Goal: Check status: Check status

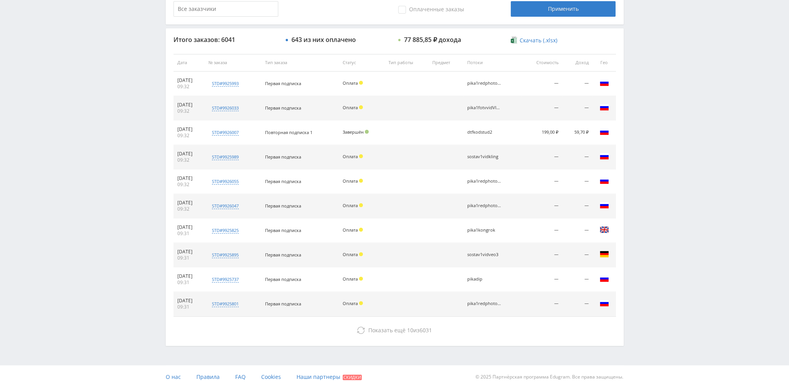
scroll to position [269, 0]
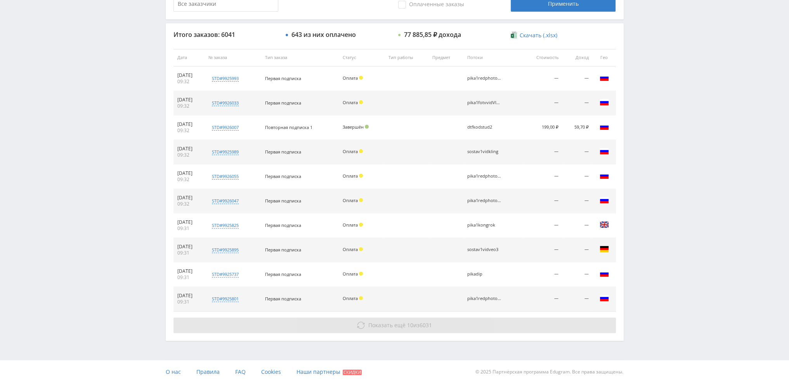
click at [393, 325] on span "Показать ещё" at bounding box center [386, 324] width 37 height 7
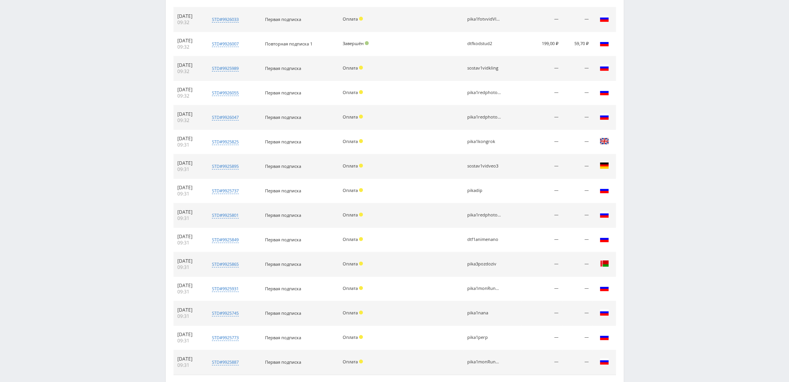
scroll to position [104, 0]
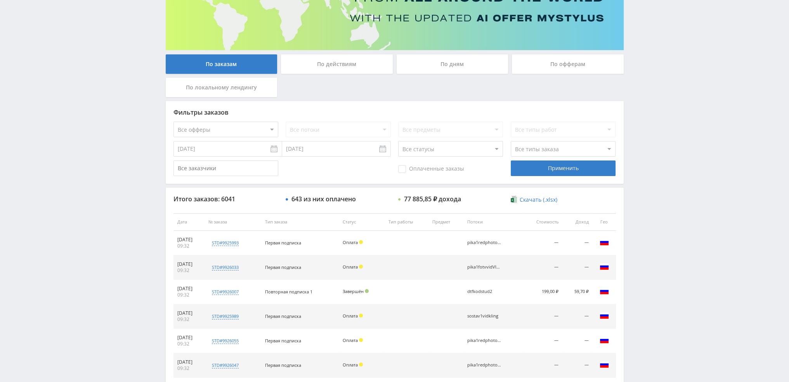
click at [445, 63] on div "По дням" at bounding box center [453, 63] width 112 height 19
click at [0, 0] on input "По дням" at bounding box center [0, 0] width 0 height 0
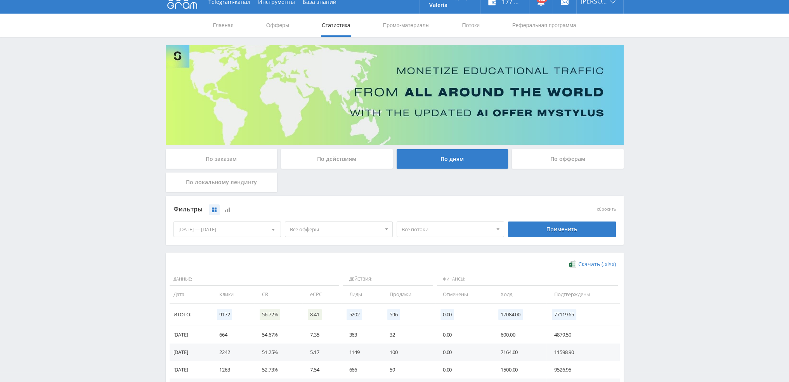
scroll to position [9, 0]
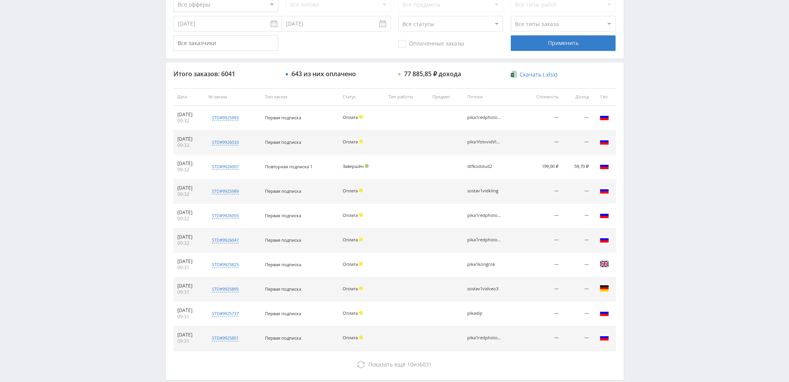
scroll to position [269, 0]
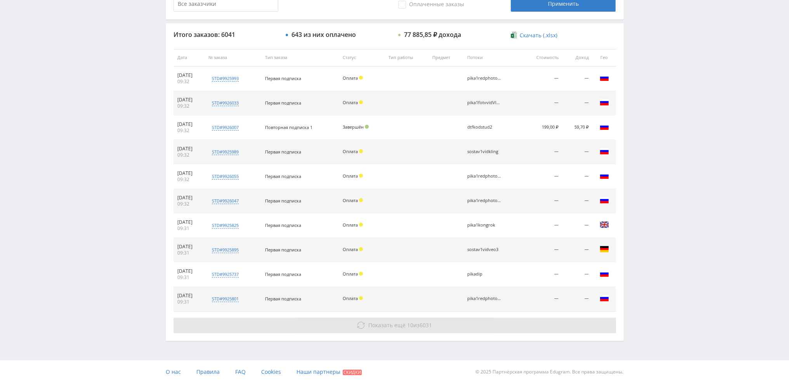
click at [401, 319] on button "Показать ещё 10 из 6031" at bounding box center [395, 325] width 442 height 16
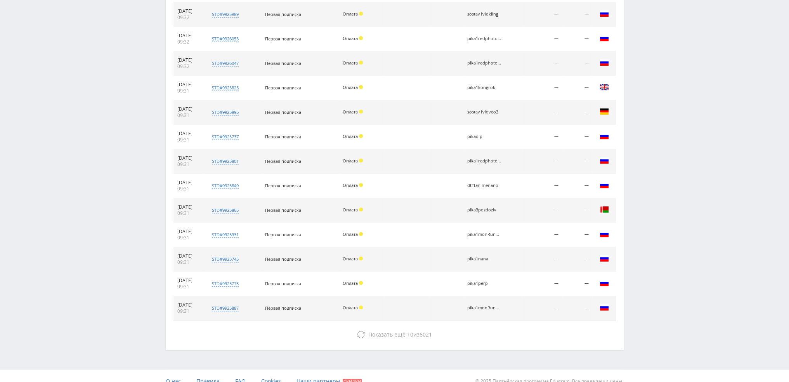
scroll to position [415, 0]
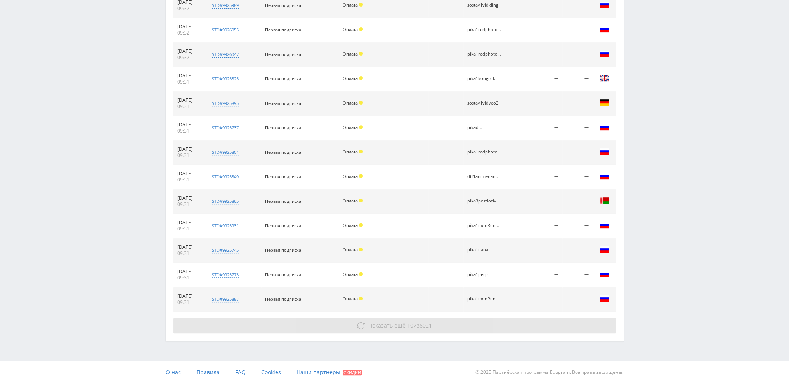
click at [404, 323] on span "Показать ещё 10 из 6021" at bounding box center [400, 324] width 64 height 7
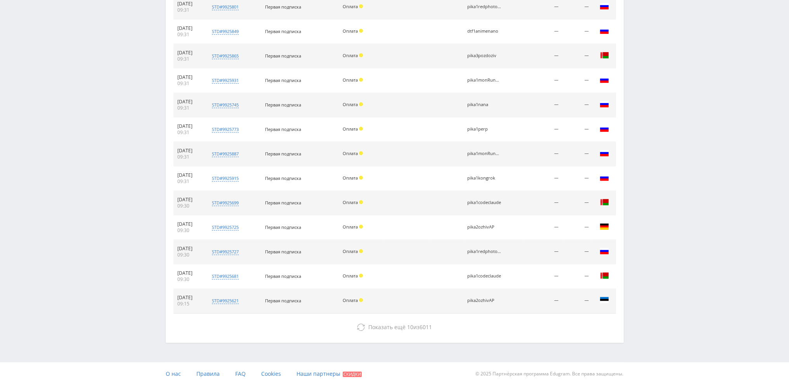
scroll to position [561, 0]
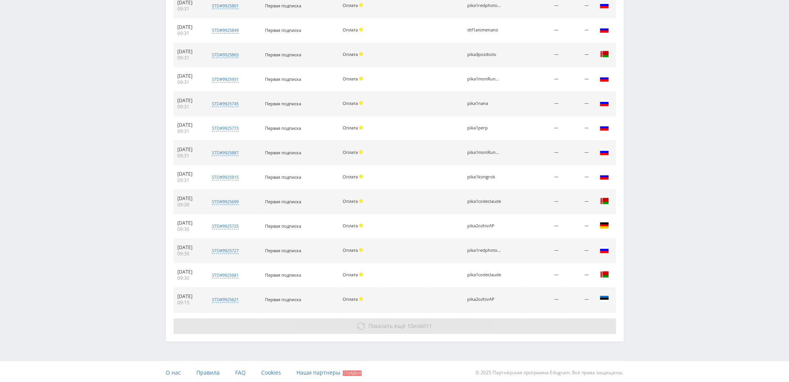
click at [405, 328] on button "Показать ещё 10 из 6011" at bounding box center [395, 326] width 442 height 16
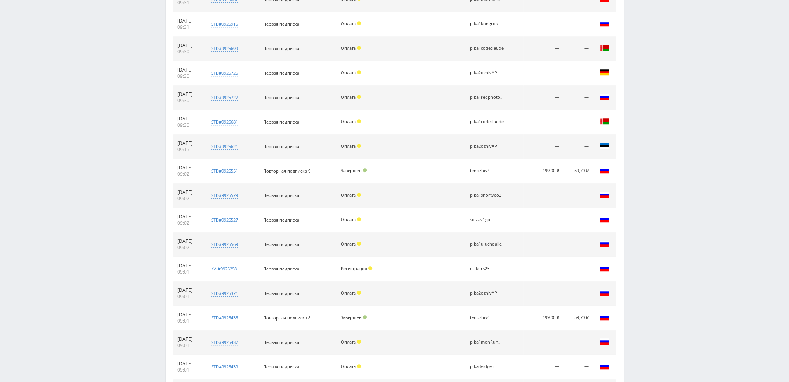
scroll to position [794, 0]
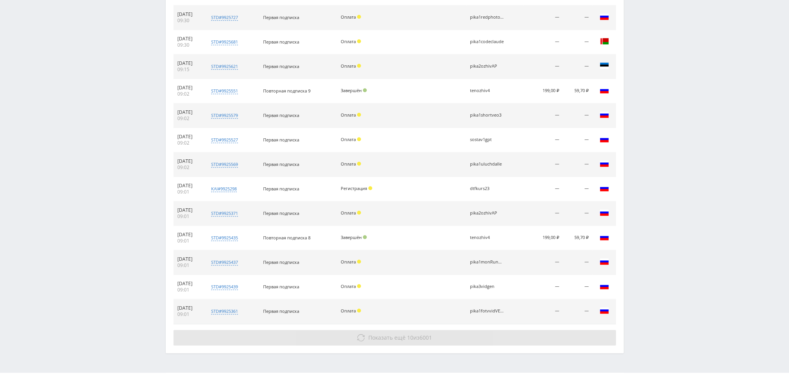
click at [405, 339] on button "Показать ещё 10 из 6001" at bounding box center [395, 338] width 442 height 16
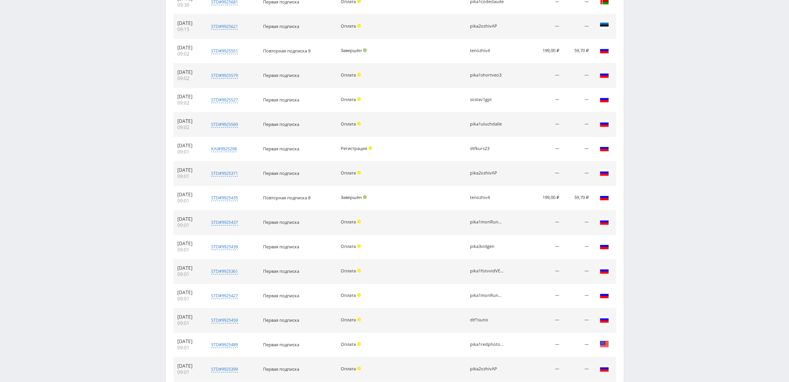
scroll to position [1000, 0]
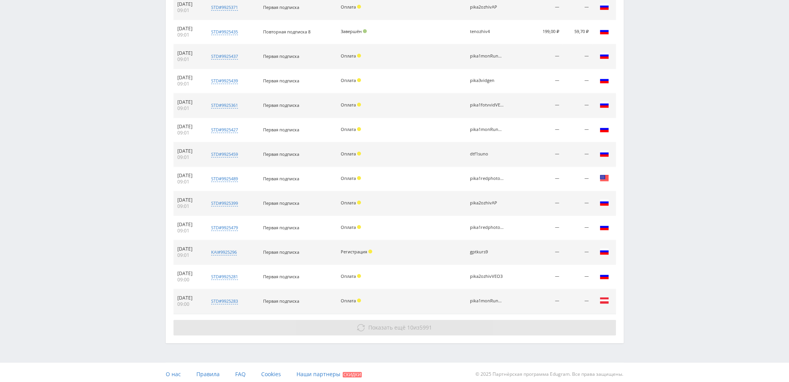
click at [405, 326] on span "Показать ещё 10 из 5991" at bounding box center [400, 326] width 64 height 7
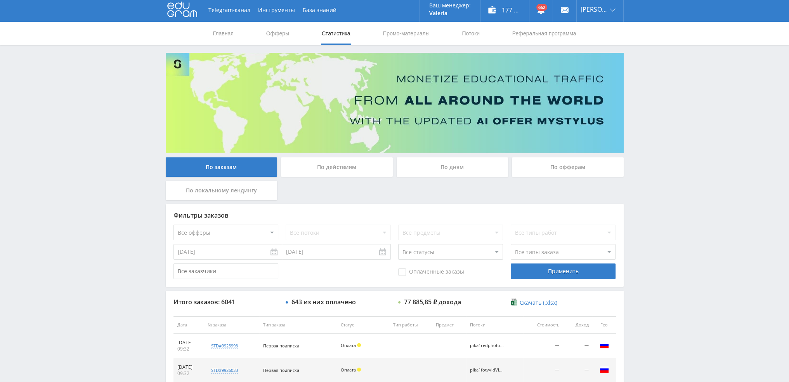
scroll to position [0, 0]
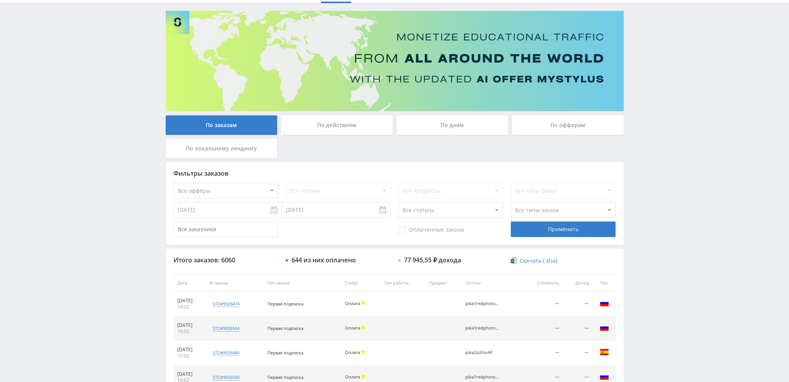
scroll to position [39, 0]
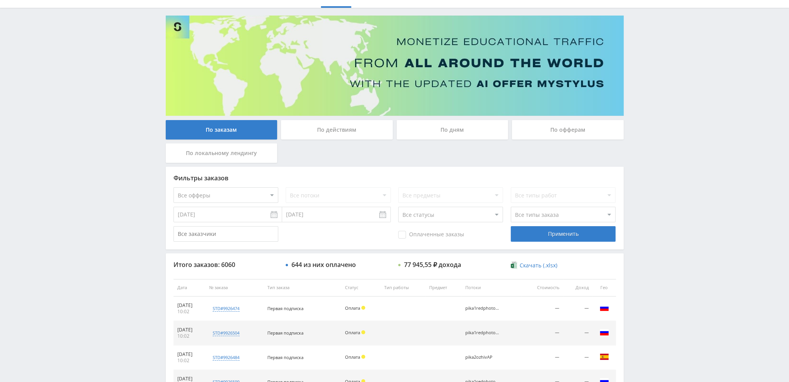
click at [441, 128] on div "По дням" at bounding box center [453, 129] width 112 height 19
click at [0, 0] on input "По дням" at bounding box center [0, 0] width 0 height 0
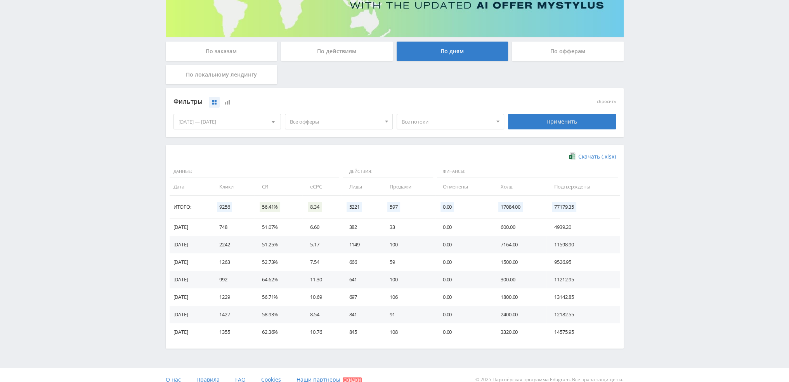
scroll to position [126, 0]
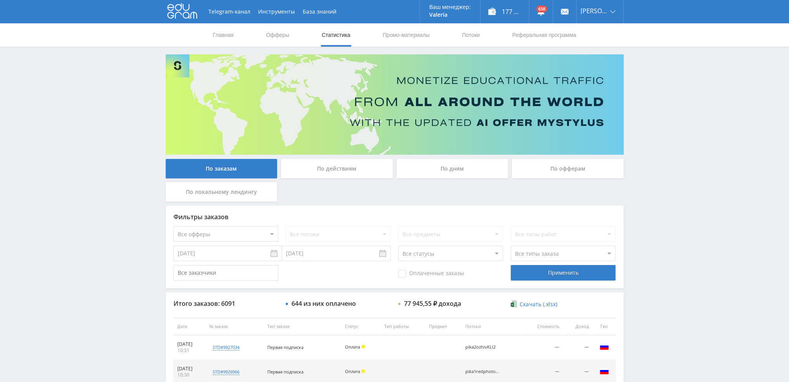
click at [430, 167] on div "По дням" at bounding box center [453, 168] width 112 height 19
click at [0, 0] on input "По дням" at bounding box center [0, 0] width 0 height 0
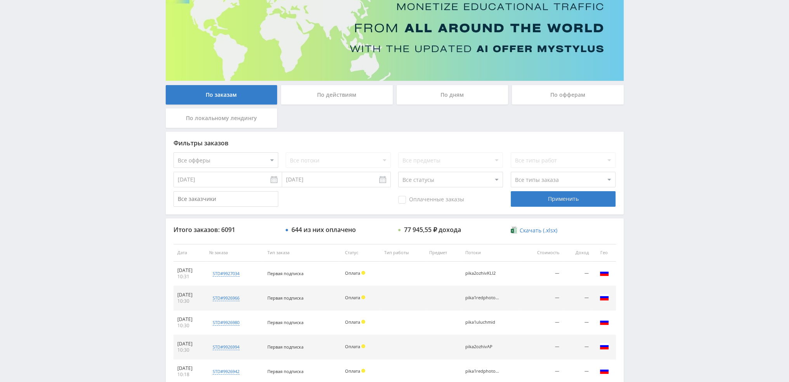
scroll to position [36, 0]
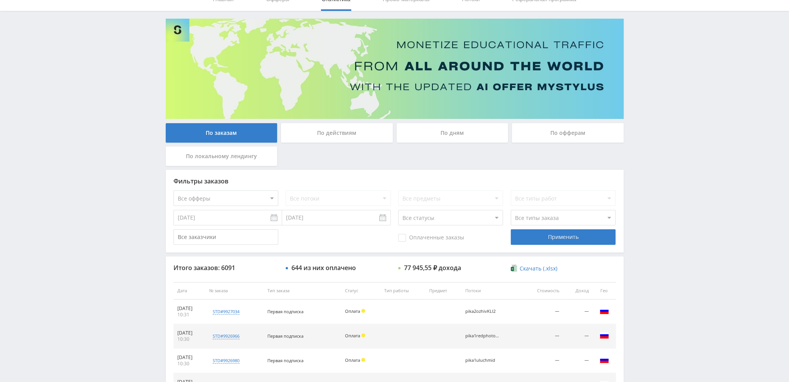
click at [446, 129] on div "По дням" at bounding box center [453, 132] width 112 height 19
click at [0, 0] on input "По дням" at bounding box center [0, 0] width 0 height 0
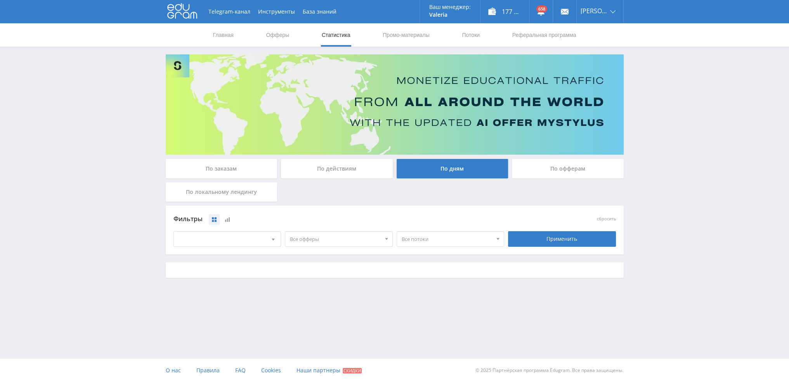
scroll to position [0, 0]
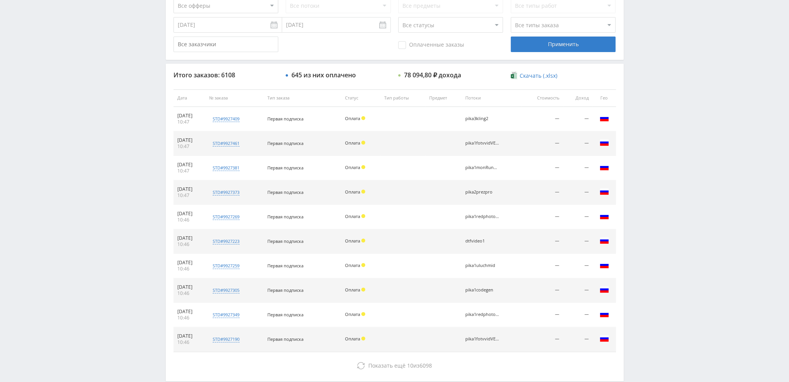
scroll to position [269, 0]
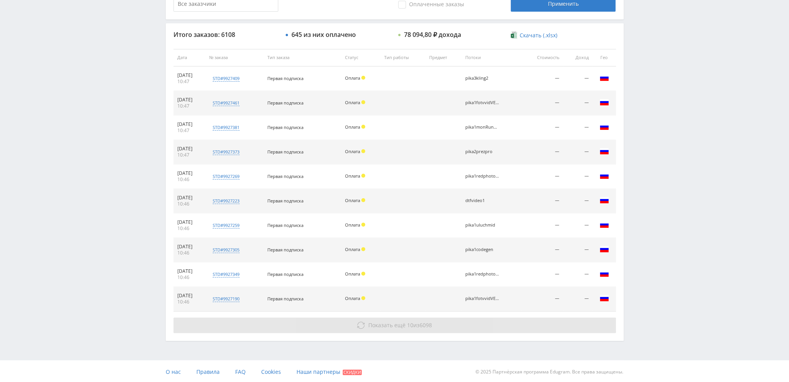
click at [422, 319] on button "Показать ещё 10 из 6098" at bounding box center [395, 325] width 442 height 16
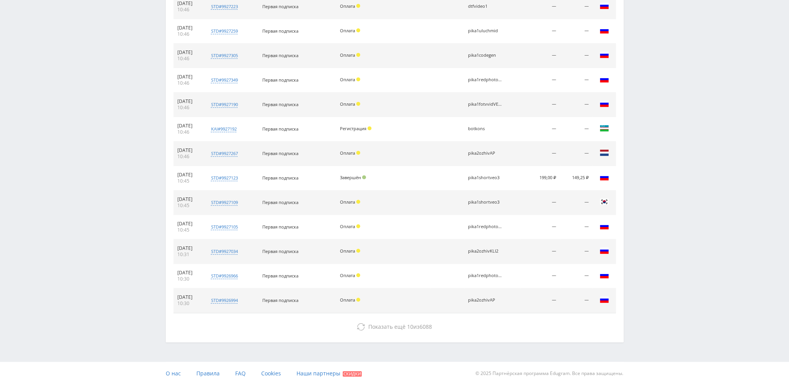
scroll to position [463, 0]
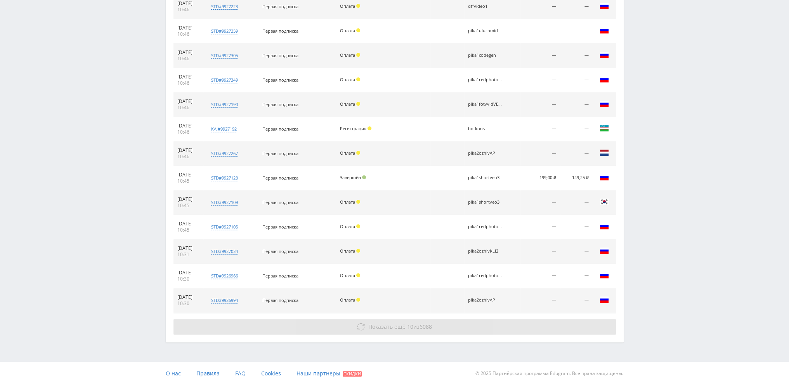
click at [410, 326] on span "10" at bounding box center [410, 326] width 6 height 7
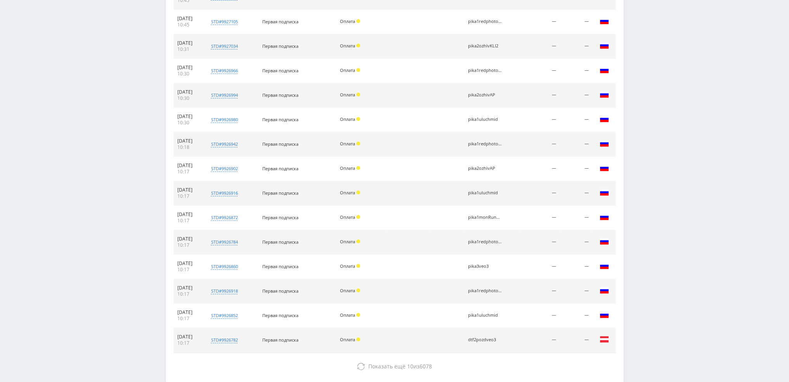
scroll to position [708, 0]
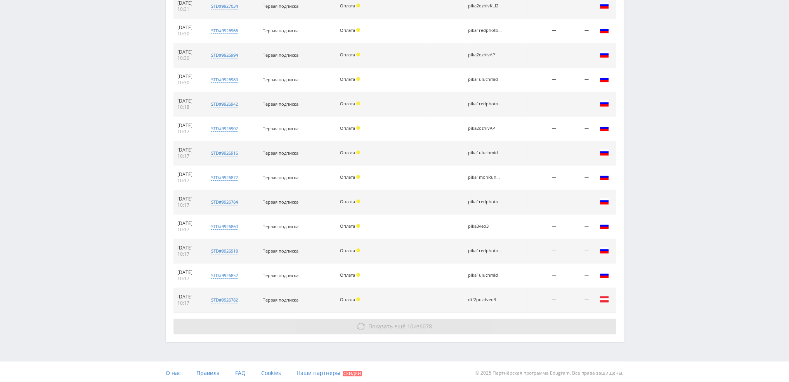
click at [405, 328] on button "Показать ещё 10 из 6078" at bounding box center [395, 326] width 442 height 16
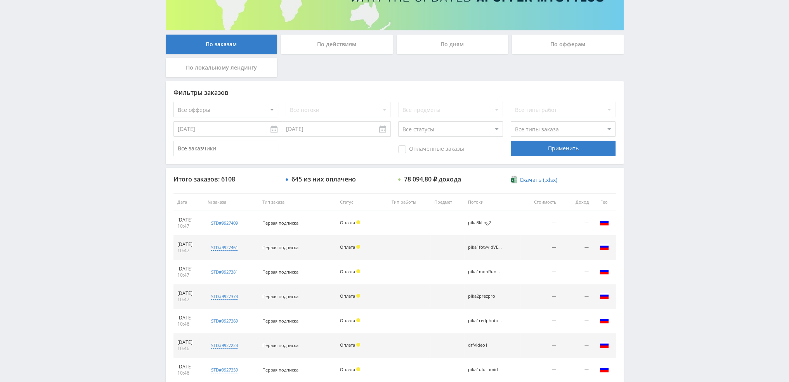
scroll to position [0, 0]
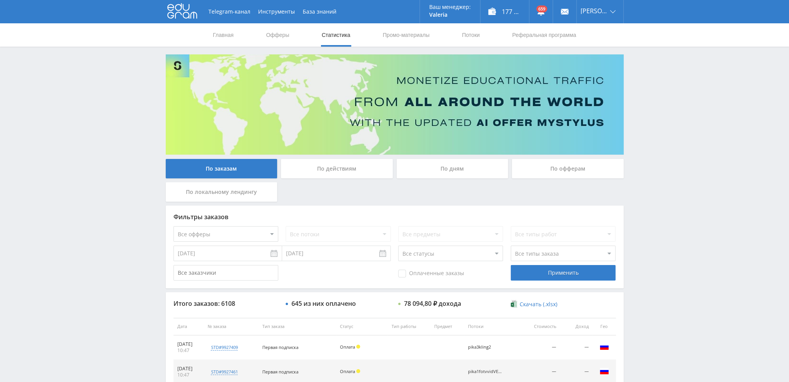
click at [434, 174] on div "По дням" at bounding box center [453, 168] width 112 height 19
click at [0, 0] on input "По дням" at bounding box center [0, 0] width 0 height 0
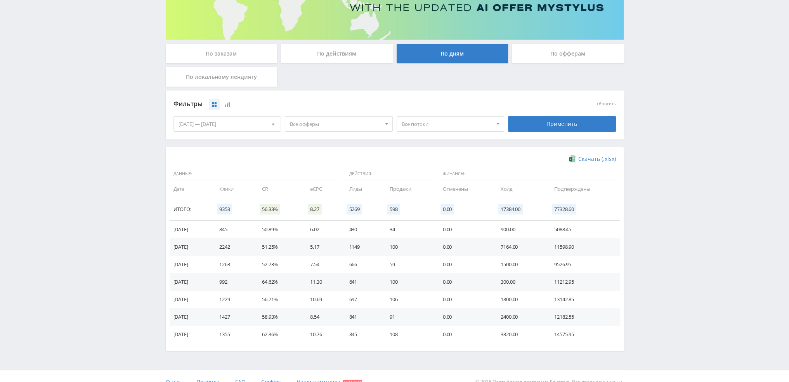
scroll to position [116, 0]
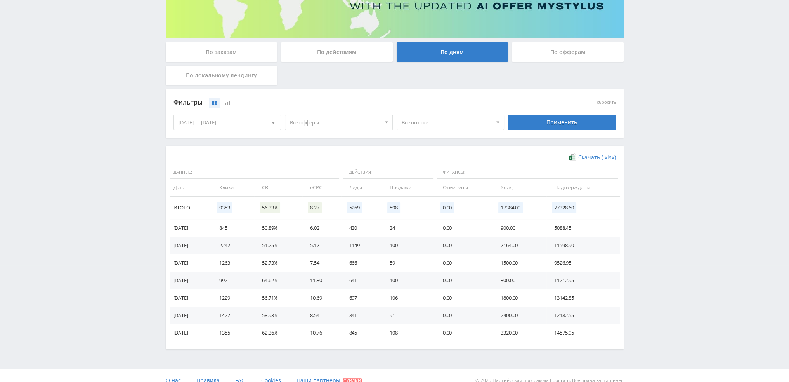
click at [328, 122] on span "Все офферы" at bounding box center [335, 122] width 91 height 15
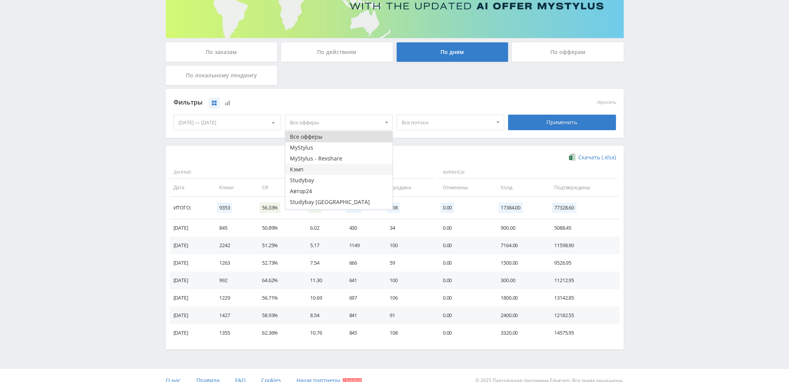
click at [314, 171] on button "Кэмп" at bounding box center [338, 169] width 107 height 11
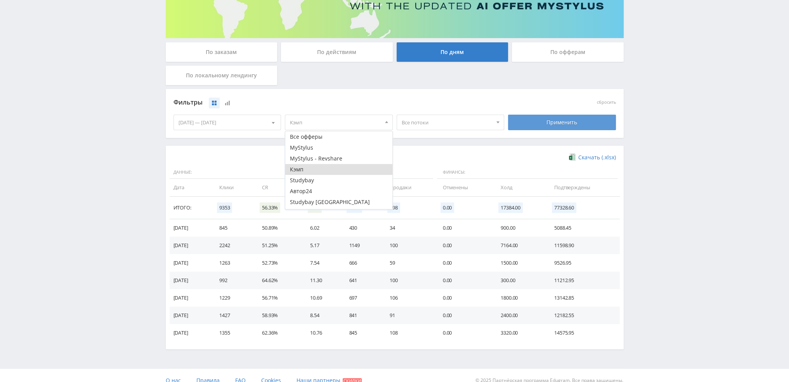
click at [542, 125] on div "Применить" at bounding box center [562, 123] width 108 height 16
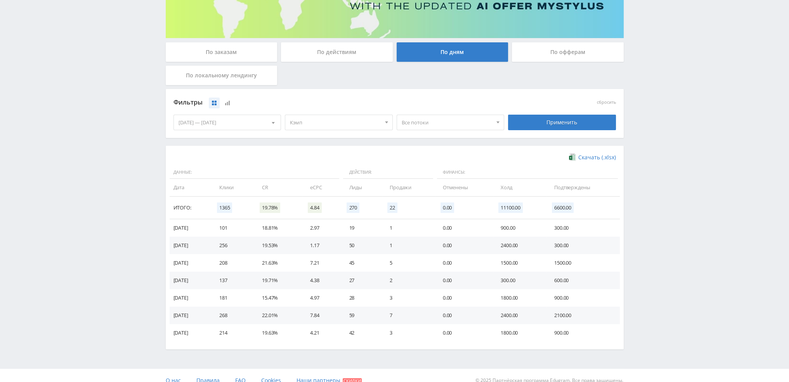
click at [315, 123] on span "Кэмп" at bounding box center [335, 122] width 91 height 15
click at [305, 170] on button "Кэмп" at bounding box center [338, 169] width 107 height 11
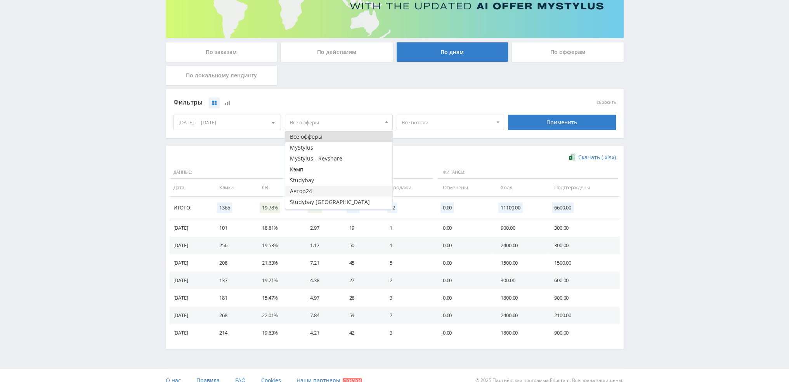
click at [307, 193] on button "Автор24" at bounding box center [338, 191] width 107 height 11
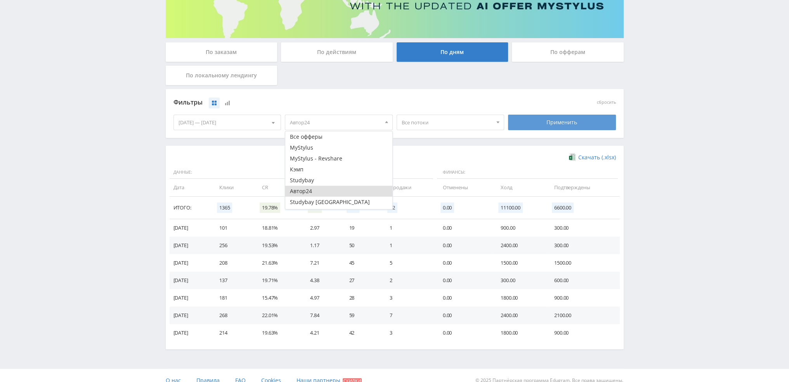
click at [536, 120] on div "Применить" at bounding box center [562, 123] width 108 height 16
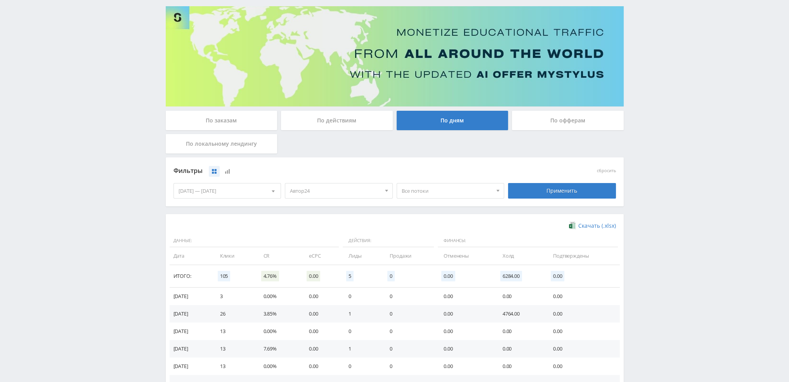
scroll to position [126, 0]
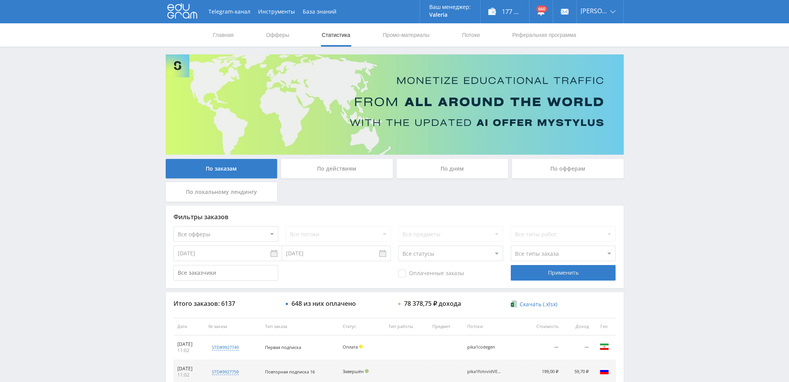
click at [440, 165] on div "По дням" at bounding box center [453, 168] width 112 height 19
click at [0, 0] on input "По дням" at bounding box center [0, 0] width 0 height 0
click at [452, 168] on div "По дням" at bounding box center [453, 168] width 112 height 19
click at [0, 0] on input "По дням" at bounding box center [0, 0] width 0 height 0
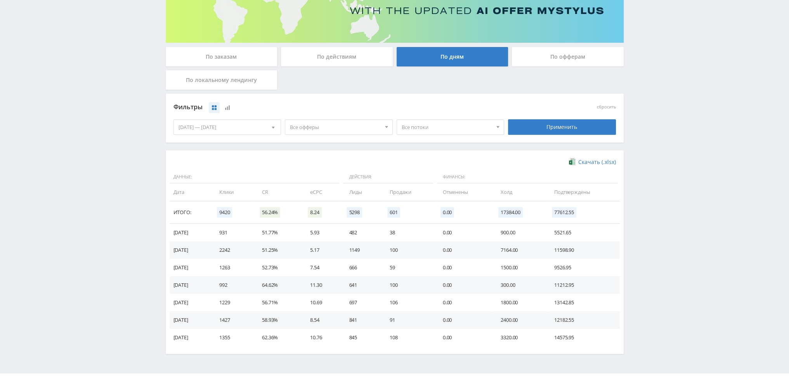
scroll to position [126, 0]
